Goal: Information Seeking & Learning: Check status

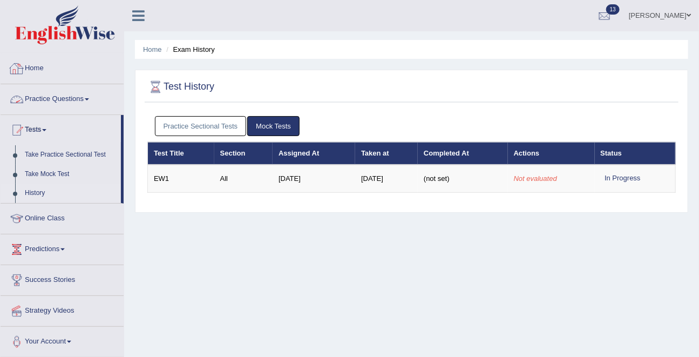
click at [190, 121] on link "Practice Sectional Tests" at bounding box center [201, 126] width 92 height 20
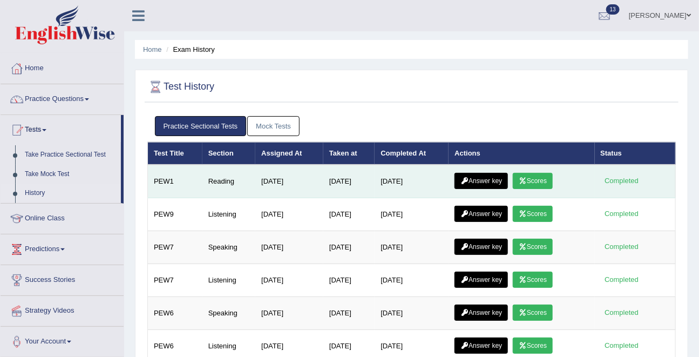
click at [545, 180] on link "Scores" at bounding box center [533, 181] width 40 height 16
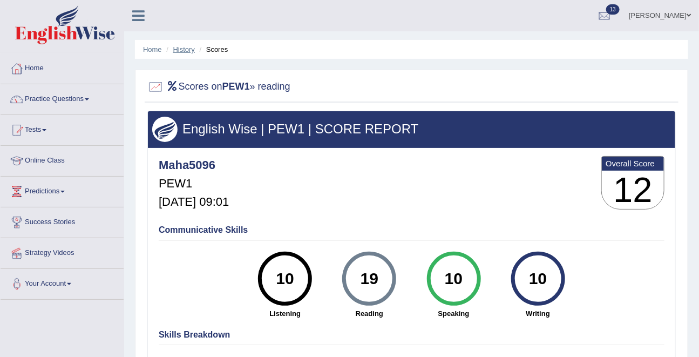
click at [188, 49] on link "History" at bounding box center [184, 49] width 22 height 8
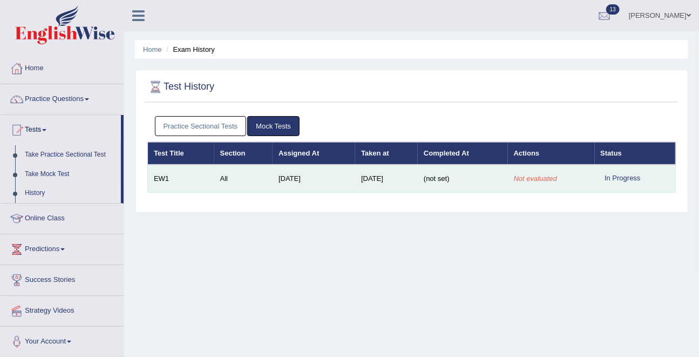
click at [305, 185] on td "[DATE]" at bounding box center [314, 179] width 83 height 28
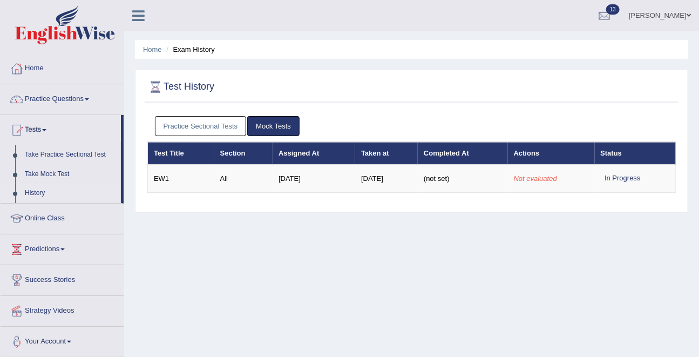
click at [202, 130] on link "Practice Sectional Tests" at bounding box center [201, 126] width 92 height 20
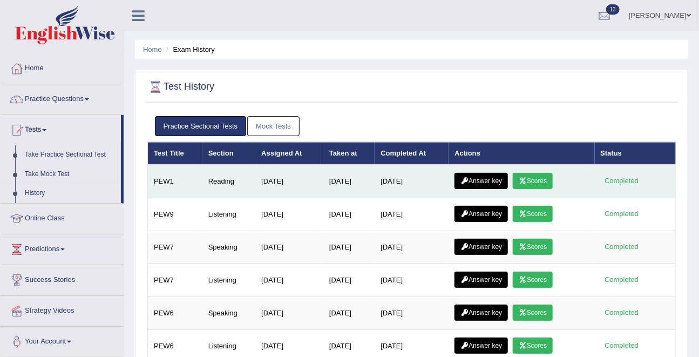
click at [483, 181] on link "Answer key" at bounding box center [480, 181] width 53 height 16
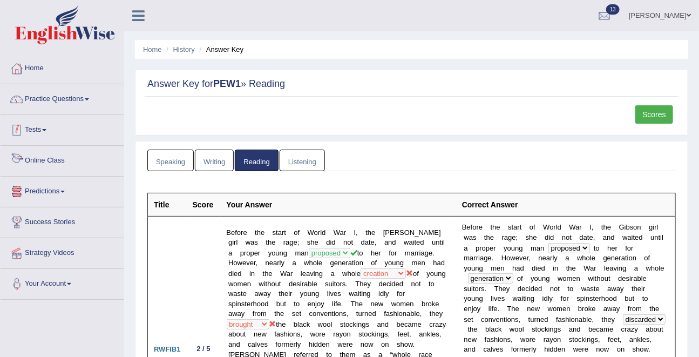
click at [43, 130] on link "Tests" at bounding box center [62, 128] width 123 height 27
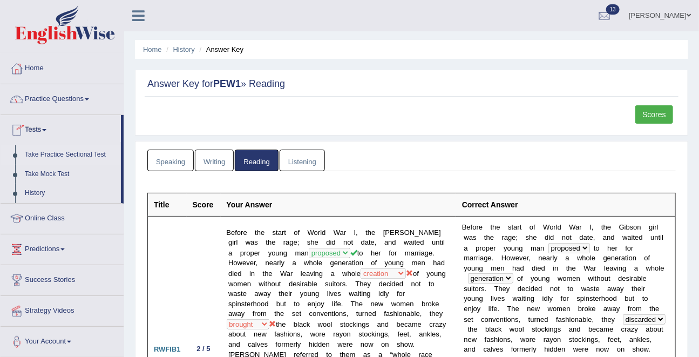
click at [57, 156] on link "Take Practice Sectional Test" at bounding box center [70, 154] width 101 height 19
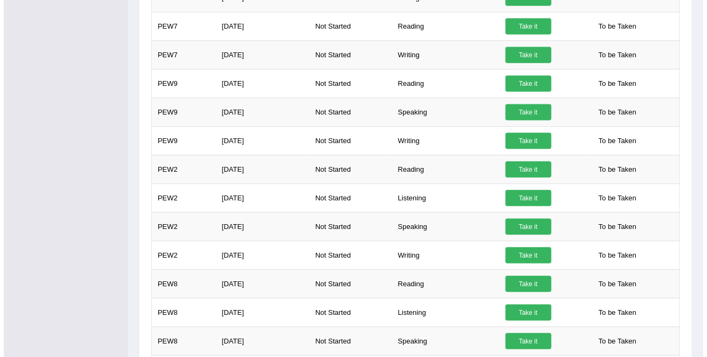
scroll to position [433, 0]
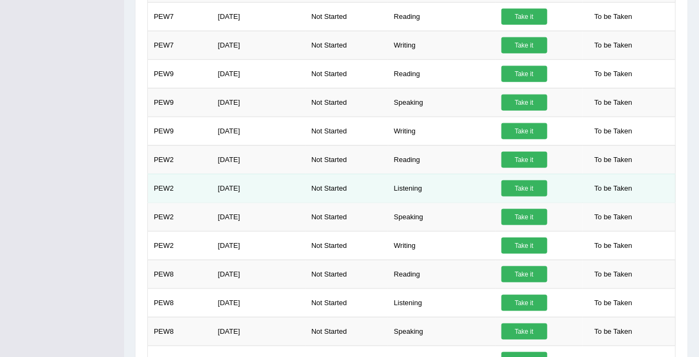
click at [515, 186] on link "Take it" at bounding box center [524, 188] width 46 height 16
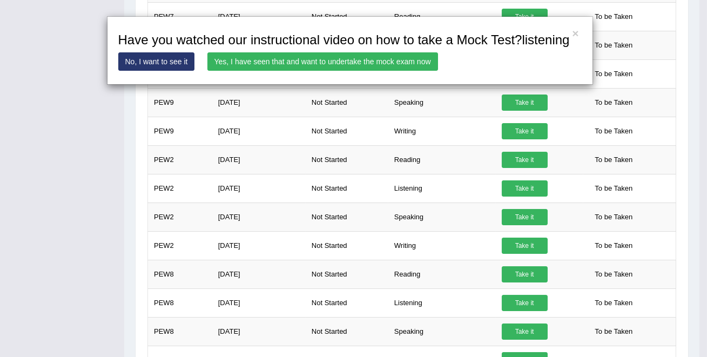
click at [360, 71] on link "Yes, I have seen that and want to undertake the mock exam now" at bounding box center [322, 61] width 230 height 18
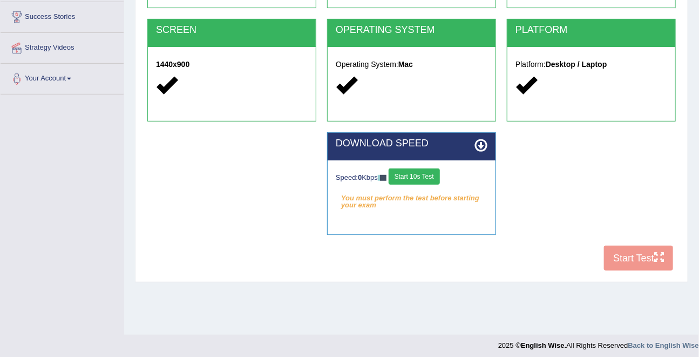
scroll to position [210, 0]
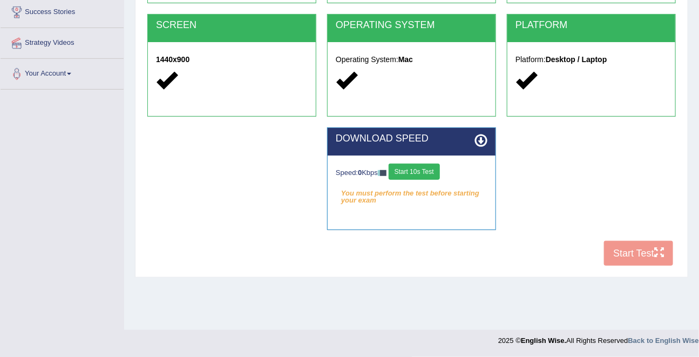
click at [414, 167] on button "Start 10s Test" at bounding box center [414, 172] width 51 height 16
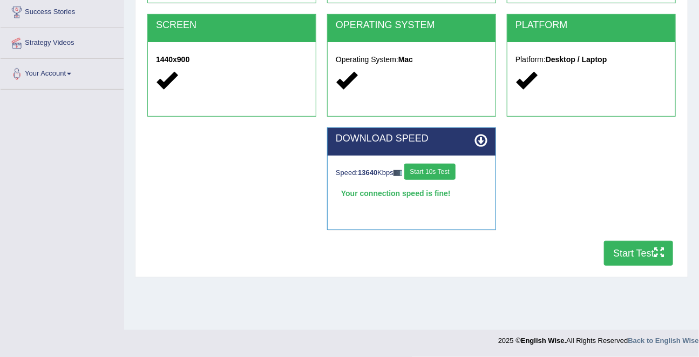
click at [449, 170] on button "Start 10s Test" at bounding box center [429, 172] width 51 height 16
click at [633, 255] on button "Start Test" at bounding box center [638, 253] width 69 height 25
